Goal: Information Seeking & Learning: Learn about a topic

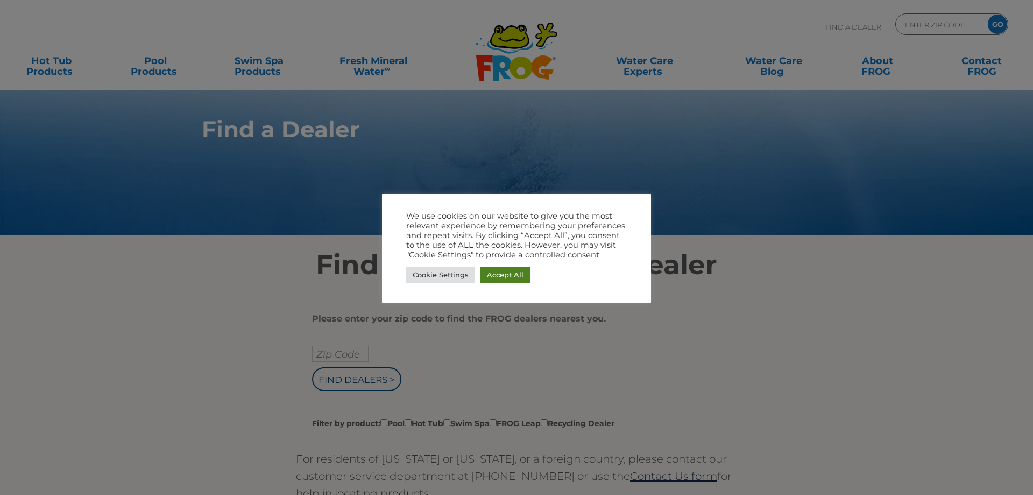
click at [510, 272] on link "Accept All" at bounding box center [506, 274] width 50 height 17
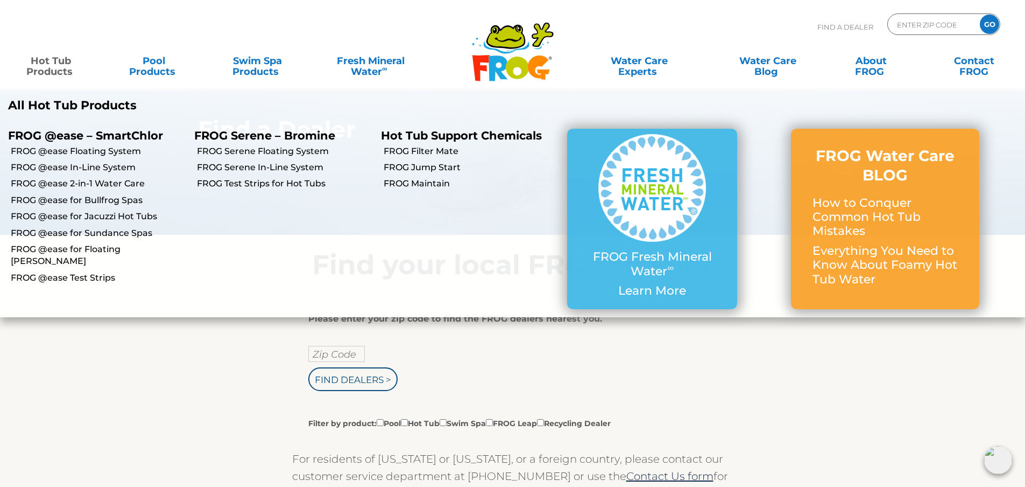
click at [46, 71] on link "Hot Tub Products" at bounding box center [51, 61] width 80 height 22
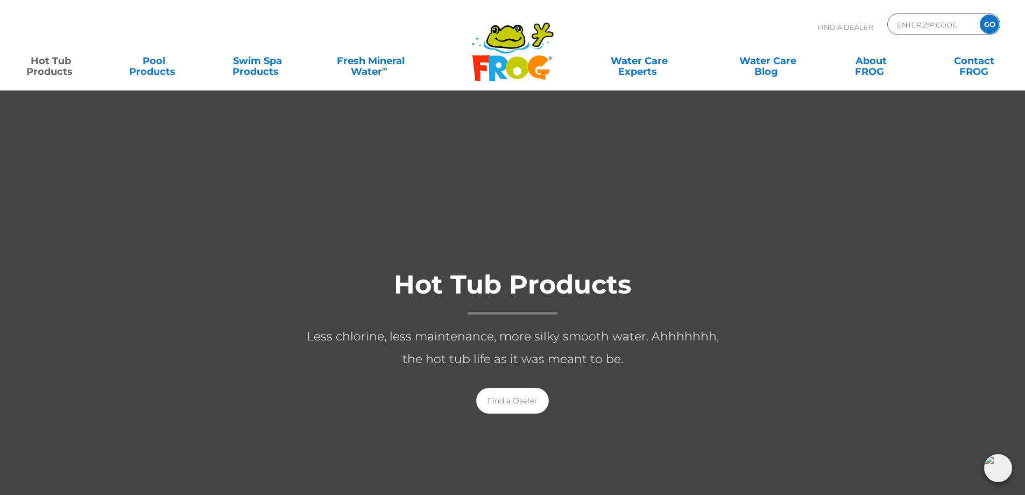
click at [46, 71] on link "Hot Tub Products" at bounding box center [51, 61] width 80 height 22
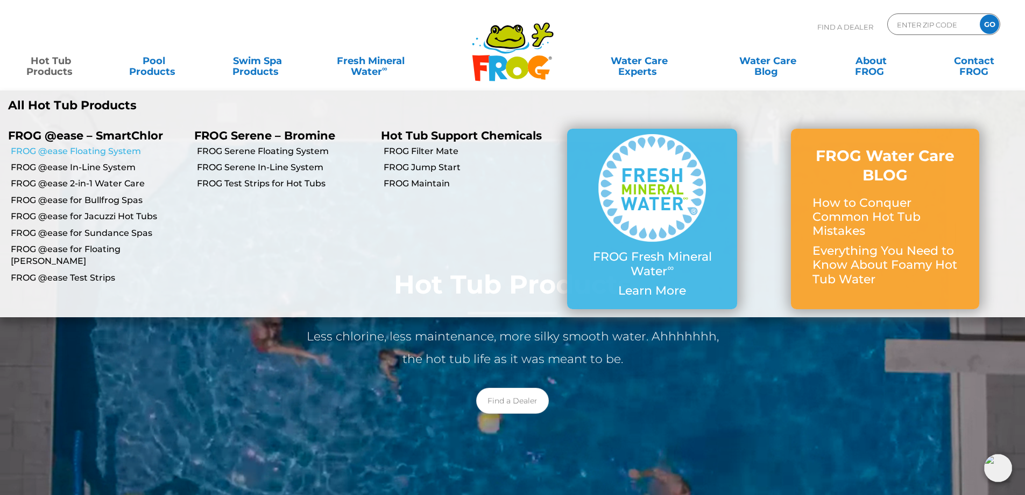
click at [69, 152] on link "FROG @ease Floating System" at bounding box center [98, 151] width 175 height 12
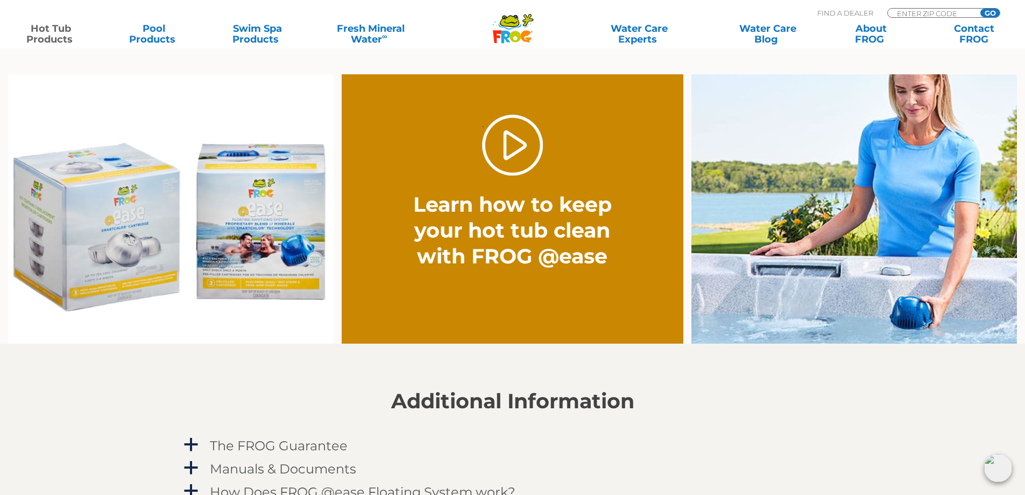
scroll to position [807, 0]
